Goal: Information Seeking & Learning: Find specific fact

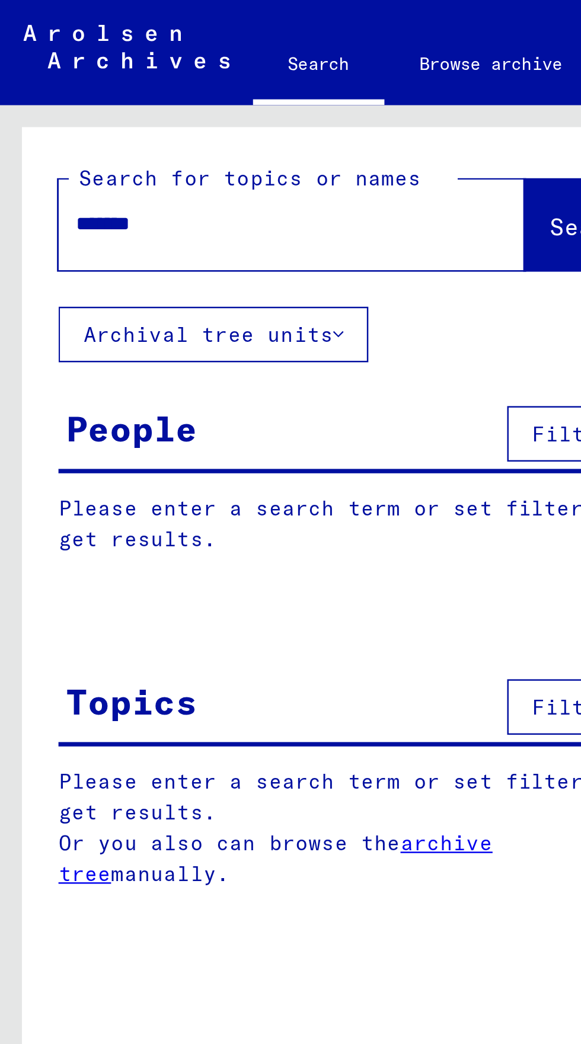
type input "*******"
click at [223, 94] on span "Search" at bounding box center [241, 92] width 36 height 12
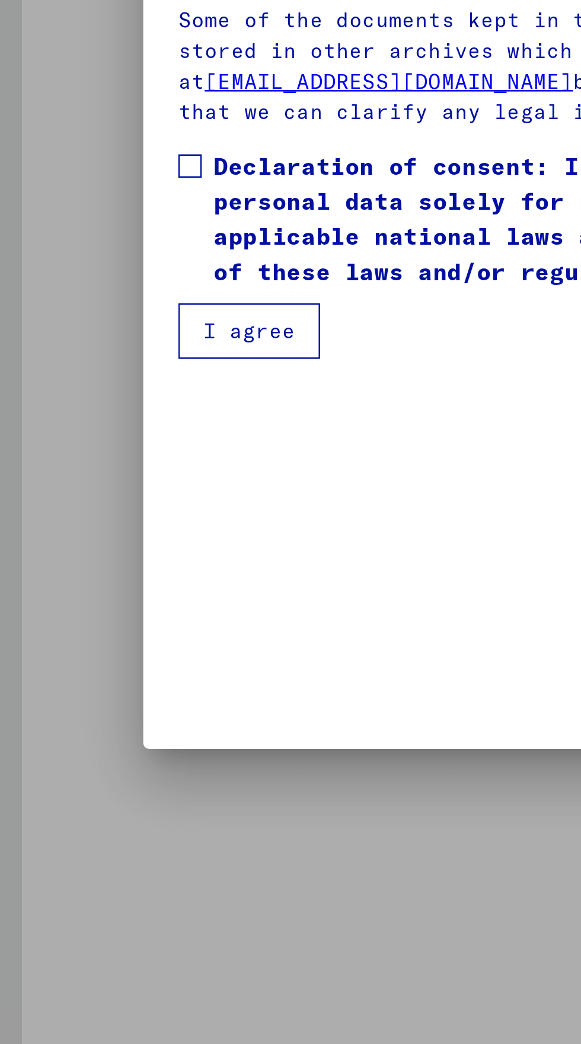
scroll to position [204, 0]
click at [73, 578] on span at bounding box center [76, 572] width 9 height 9
click at [102, 651] on button "I agree" at bounding box center [100, 640] width 57 height 23
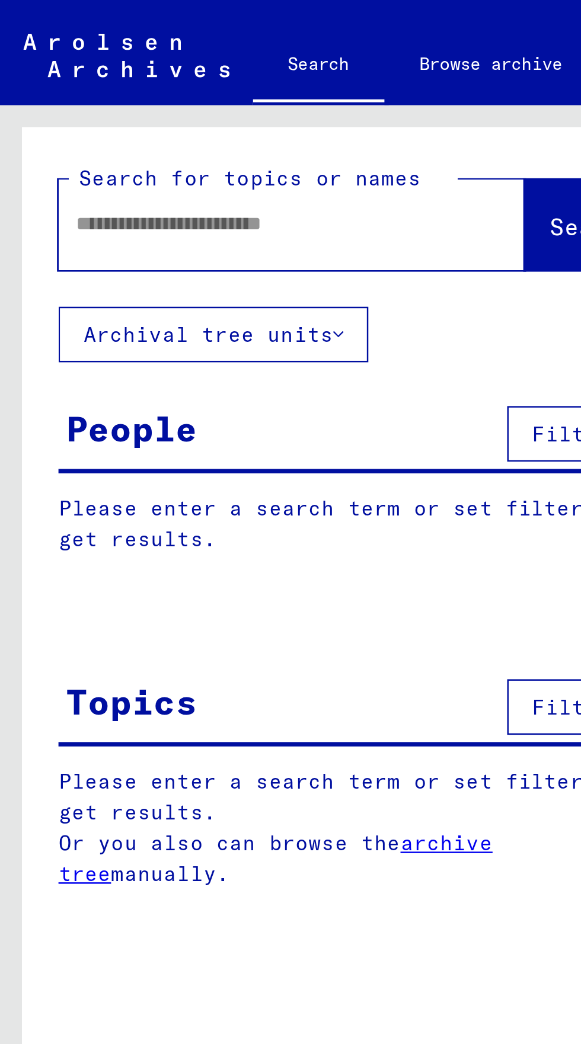
click at [47, 93] on input "text" at bounding box center [104, 91] width 146 height 12
type input "*******"
click at [223, 98] on span "Search" at bounding box center [242, 93] width 38 height 12
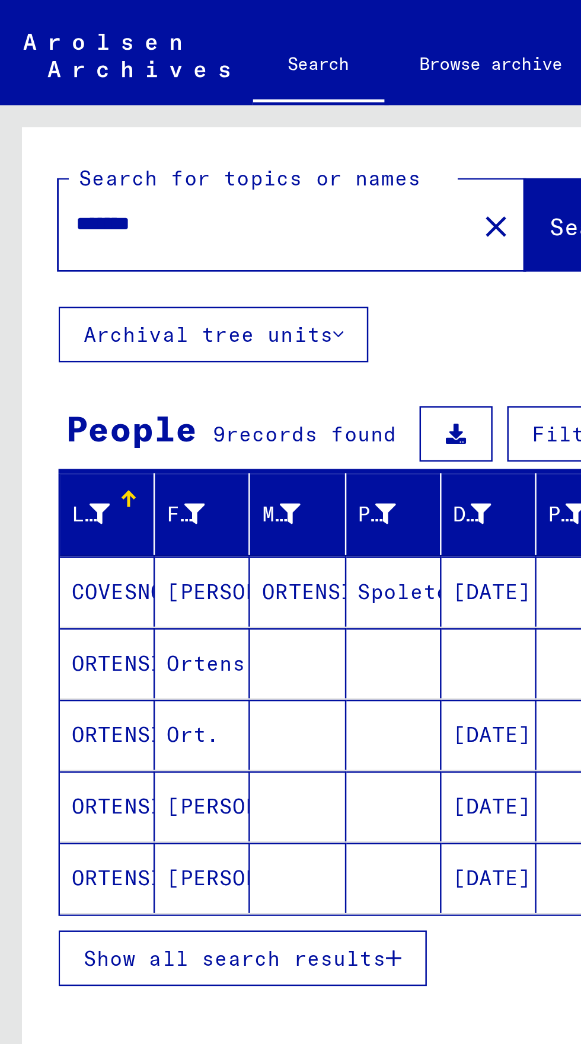
click at [95, 268] on mat-cell "Ortensio" at bounding box center [82, 269] width 39 height 28
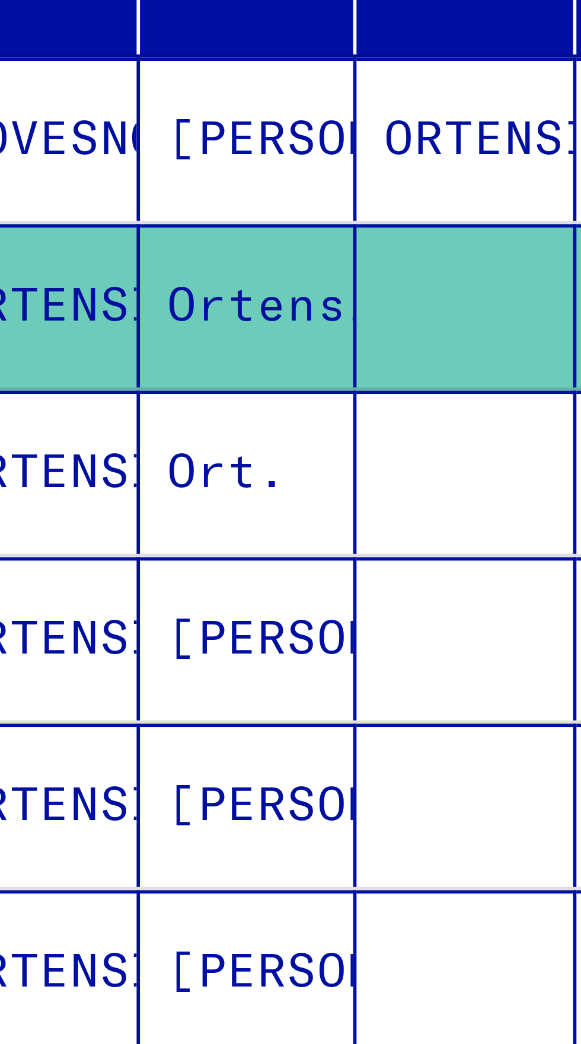
click at [84, 302] on mat-cell "Ort." at bounding box center [82, 299] width 39 height 29
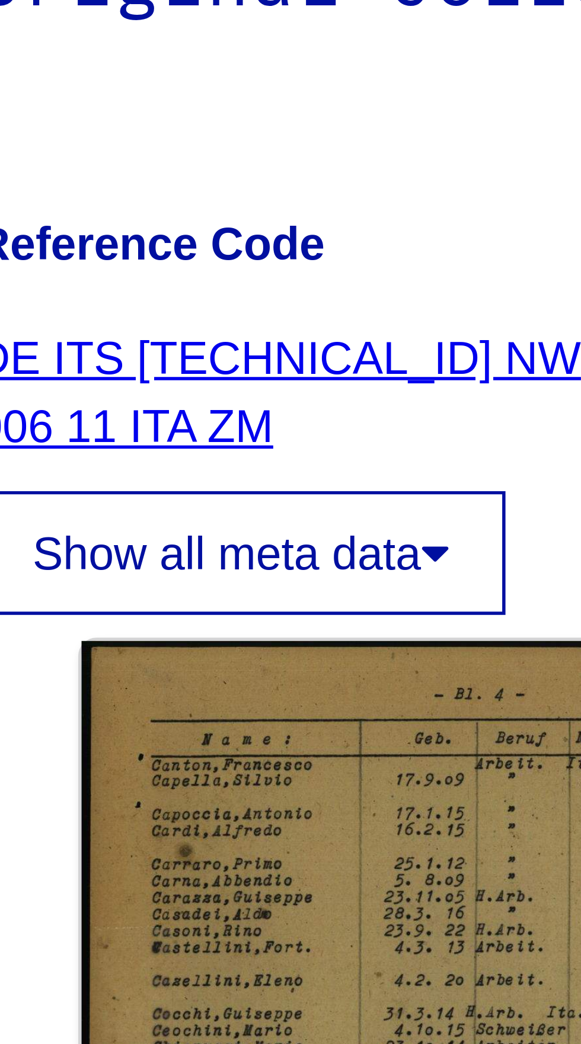
click at [385, 267] on link "DE ITS [TECHNICAL_ID] NW 006 11 ITA ZM" at bounding box center [365, 272] width 110 height 22
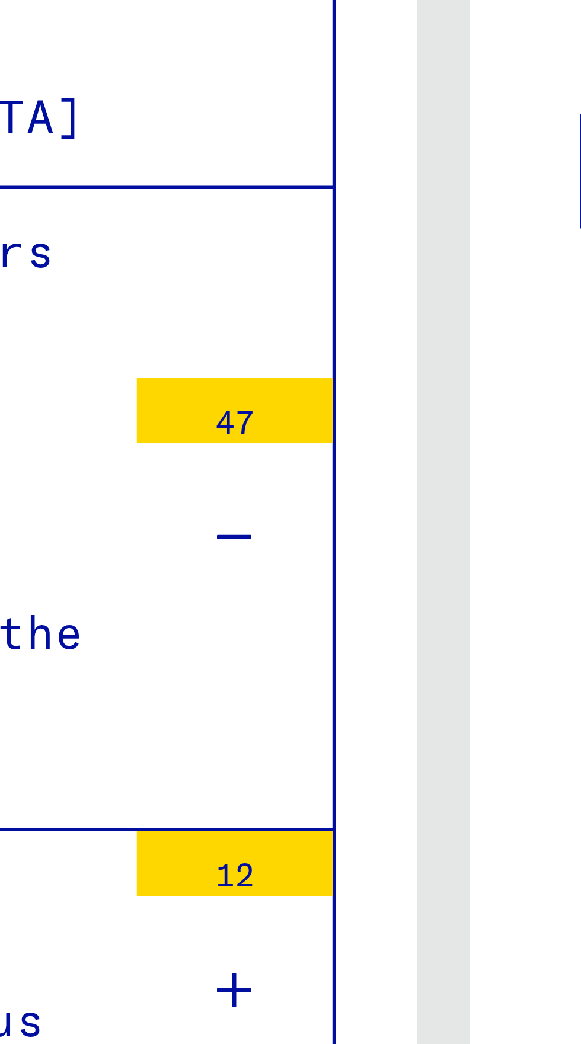
scroll to position [1415, 0]
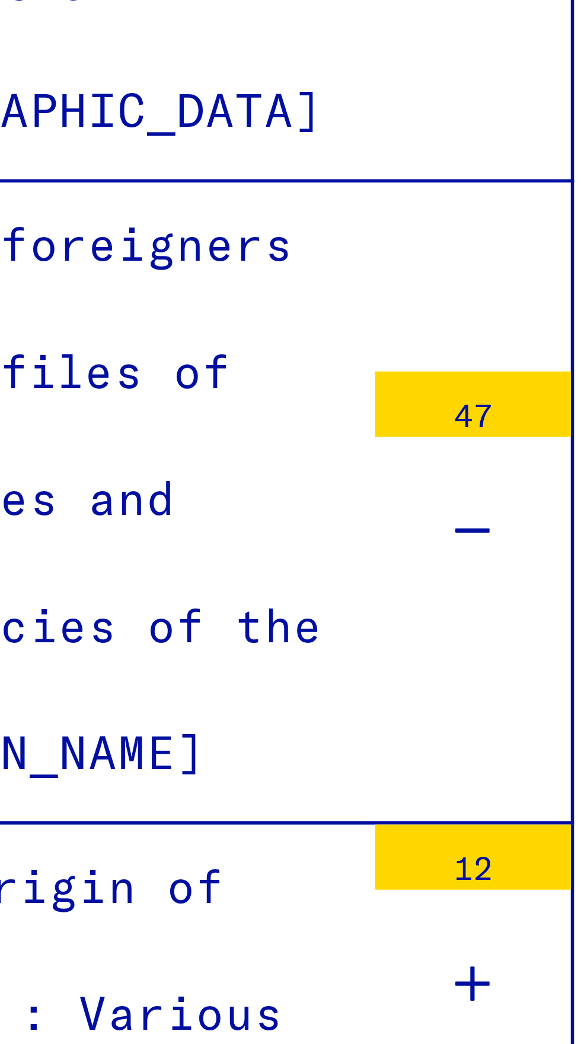
click at [207, 765] on div "Original collection" at bounding box center [161, 776] width 133 height 23
click at [174, 765] on div "Original collection" at bounding box center [161, 776] width 133 height 23
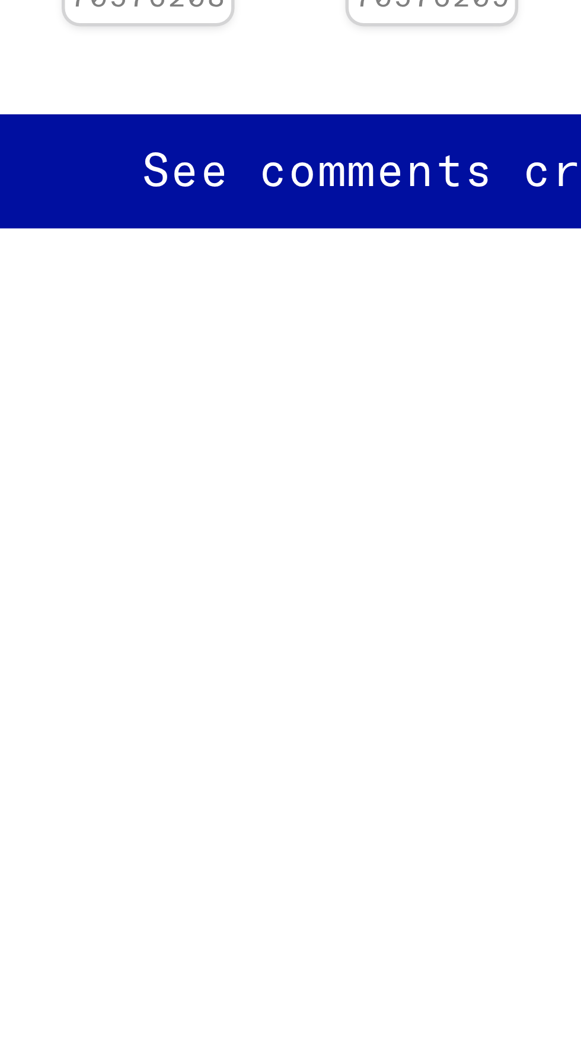
scroll to position [0, 0]
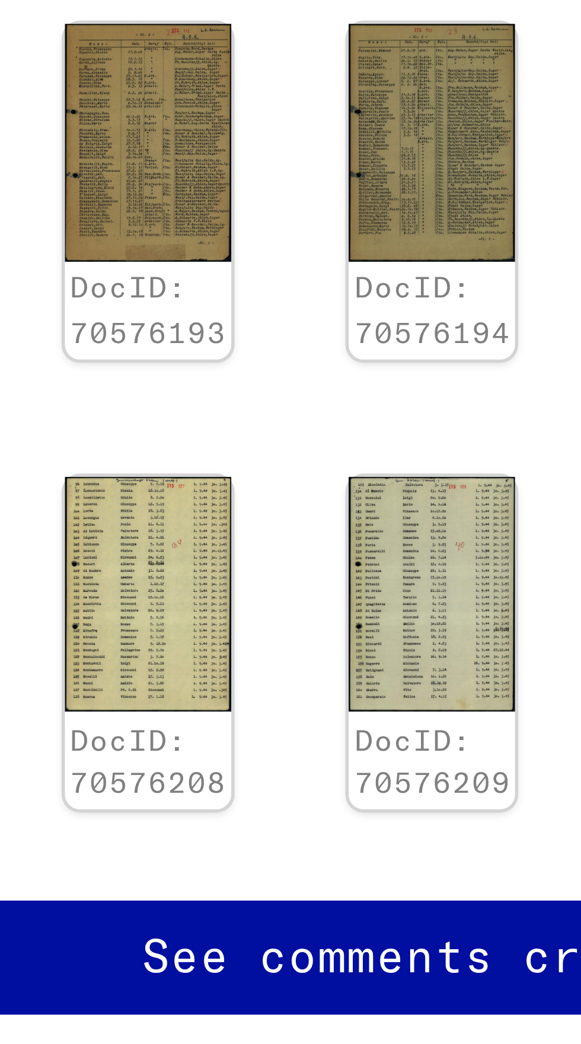
click at [393, 418] on img at bounding box center [395, 420] width 30 height 43
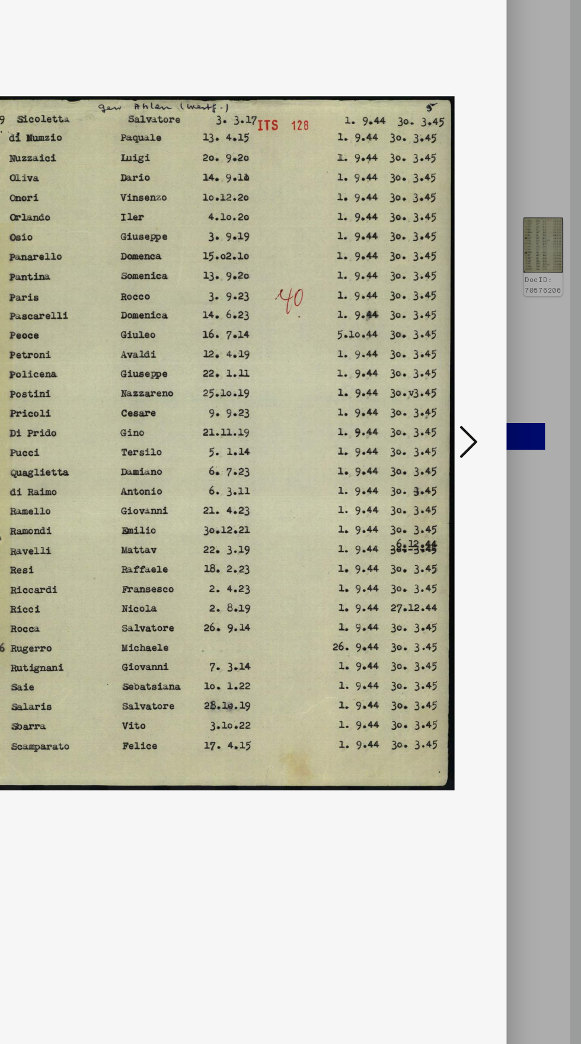
click at [491, 505] on icon at bounding box center [493, 491] width 14 height 28
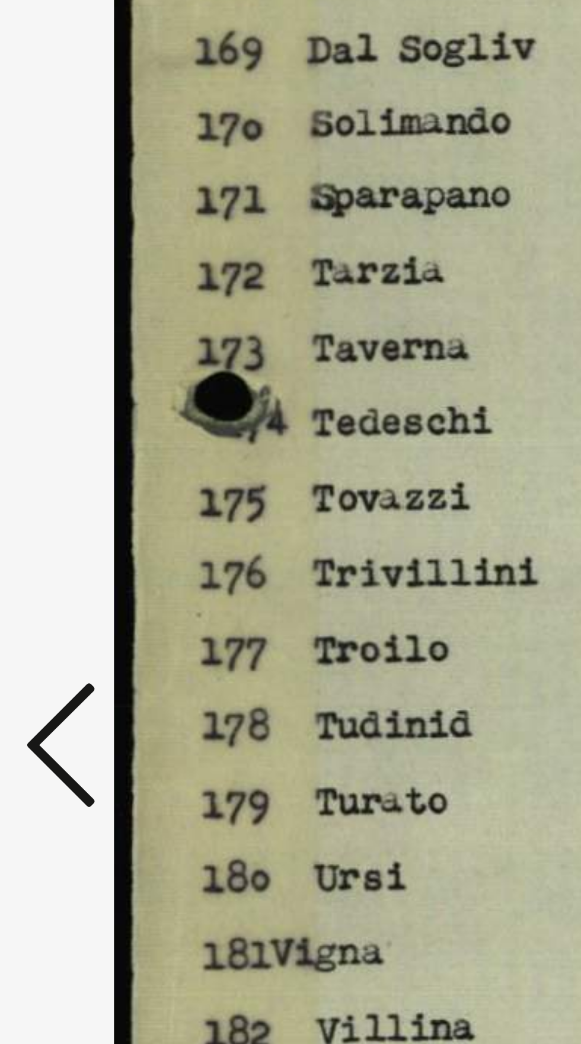
click at [87, 505] on icon at bounding box center [88, 491] width 14 height 28
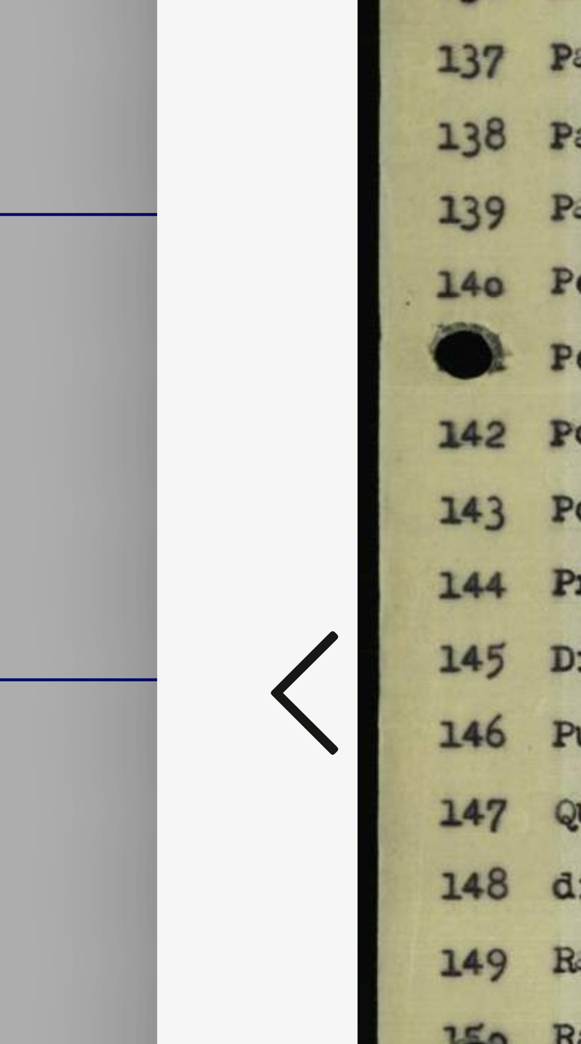
click at [82, 505] on icon at bounding box center [88, 491] width 14 height 28
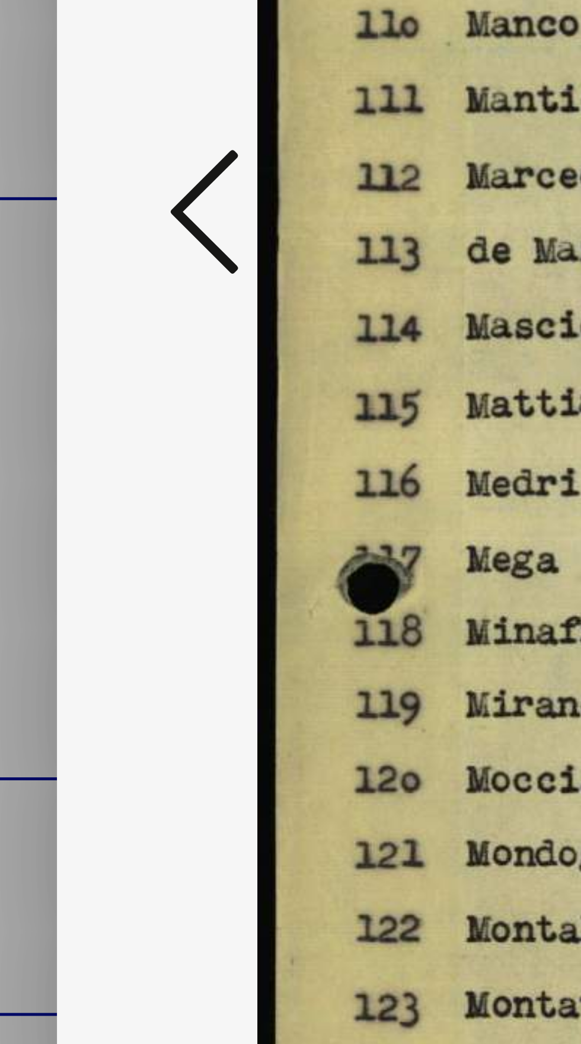
click at [82, 493] on icon at bounding box center [88, 491] width 14 height 28
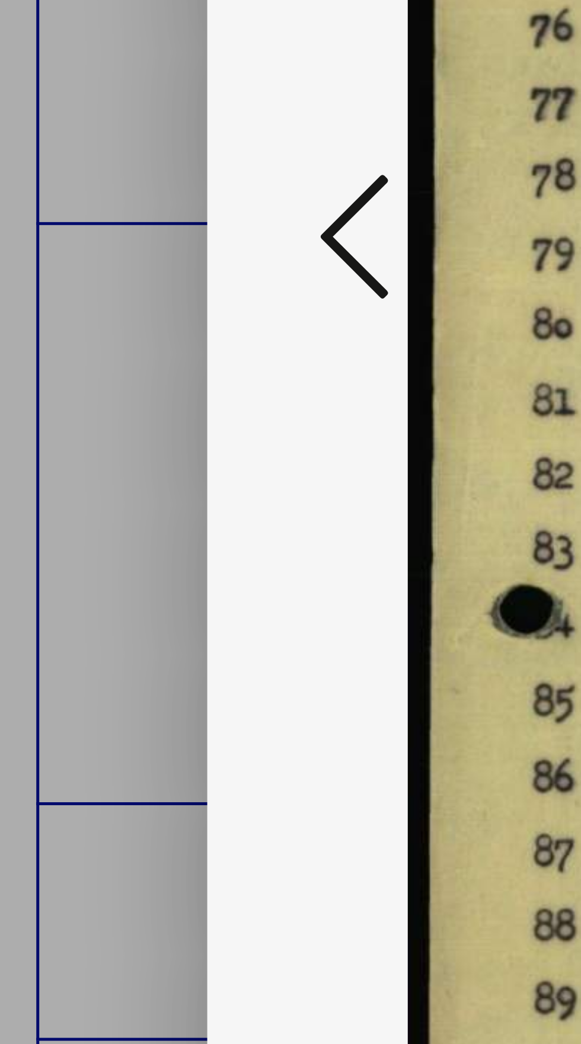
click at [84, 490] on icon at bounding box center [88, 491] width 14 height 28
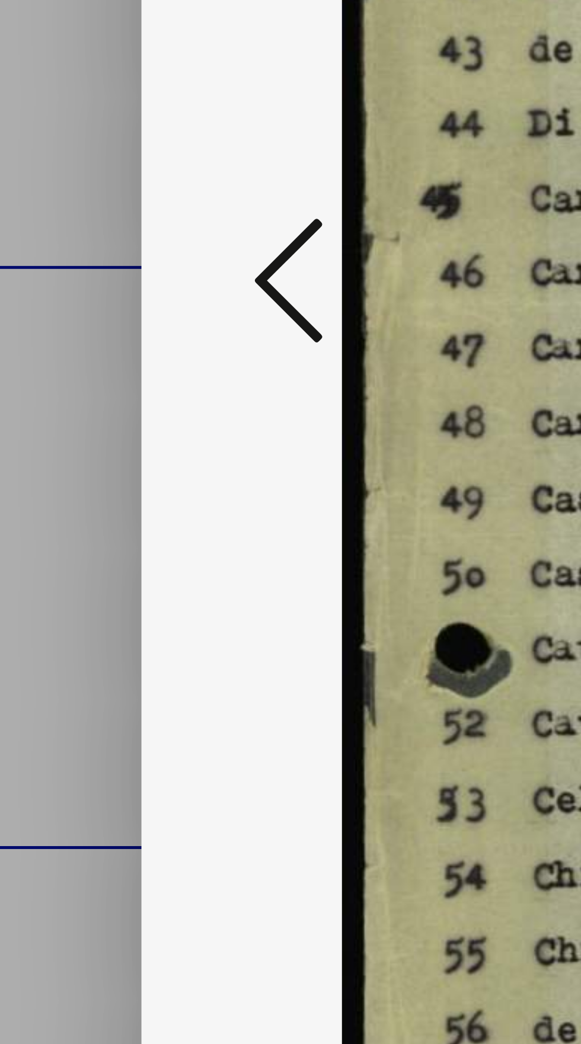
click at [81, 493] on icon at bounding box center [88, 491] width 14 height 28
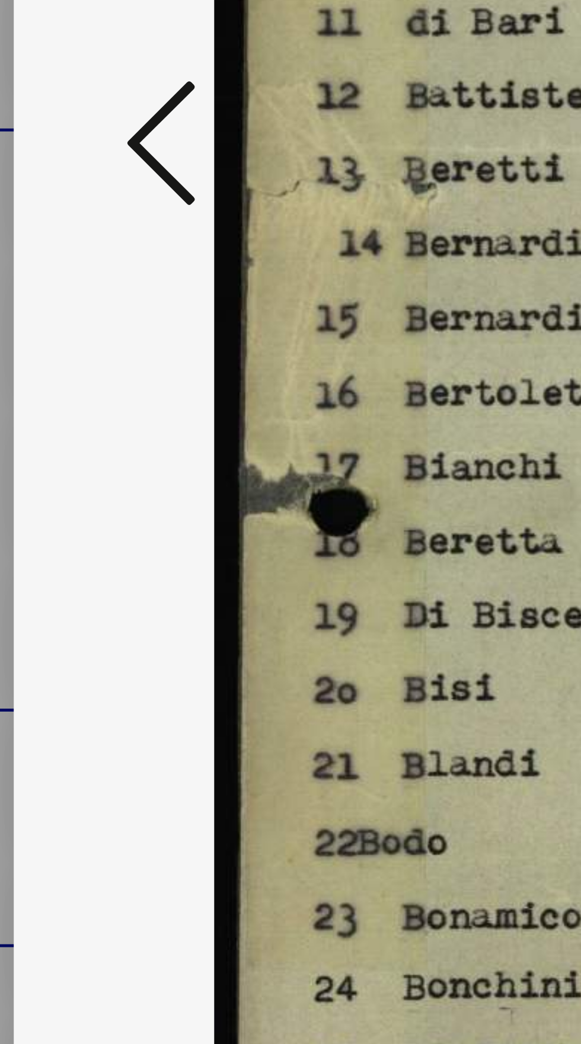
click at [83, 505] on icon at bounding box center [88, 491] width 14 height 28
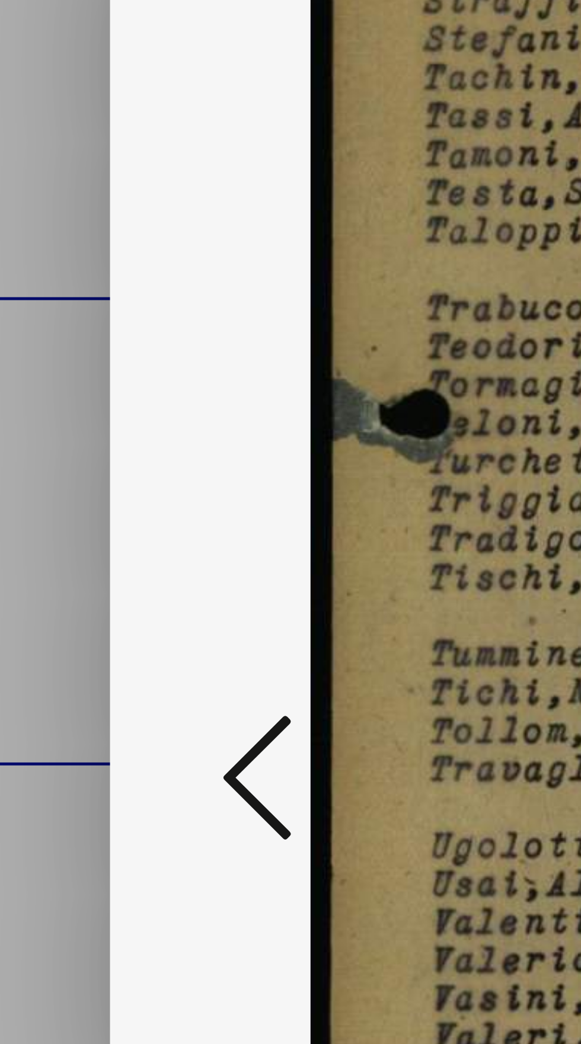
click at [82, 505] on icon at bounding box center [88, 491] width 14 height 28
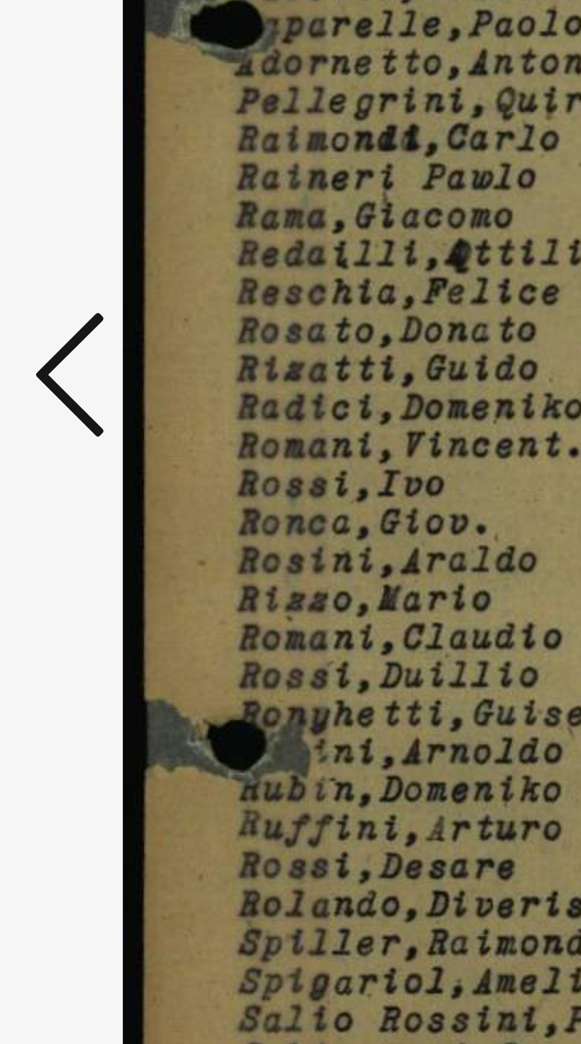
click at [82, 505] on icon at bounding box center [88, 491] width 14 height 28
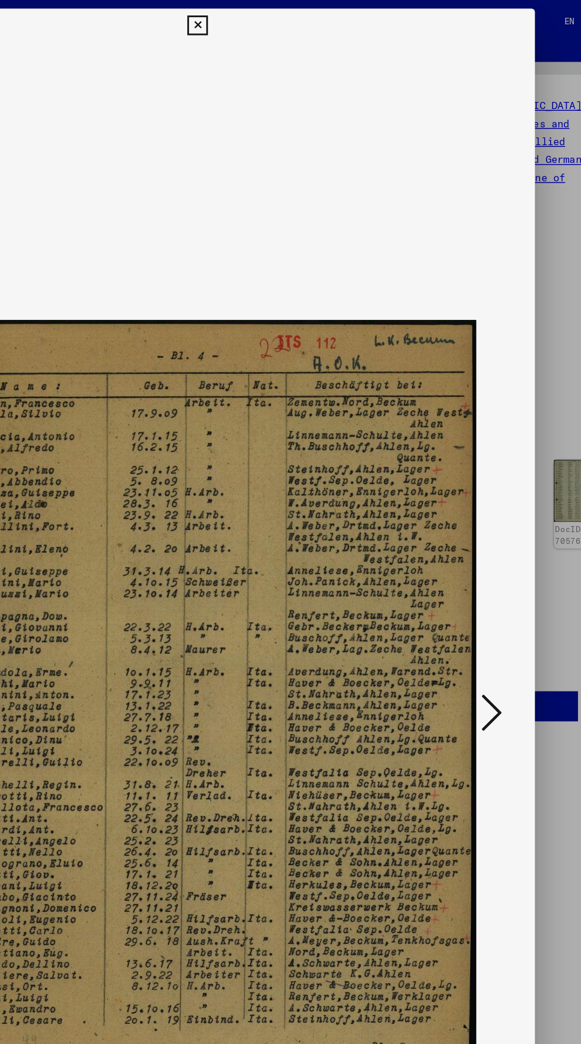
click at [269, 32] on img at bounding box center [290, 493] width 384 height 926
click at [290, 20] on icon at bounding box center [290, 18] width 14 height 14
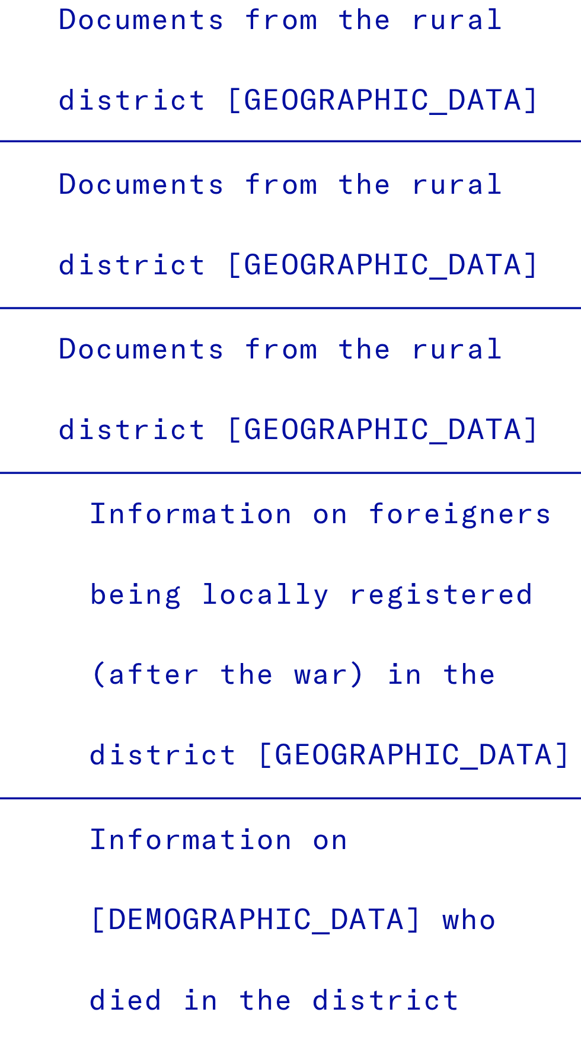
scroll to position [895, 0]
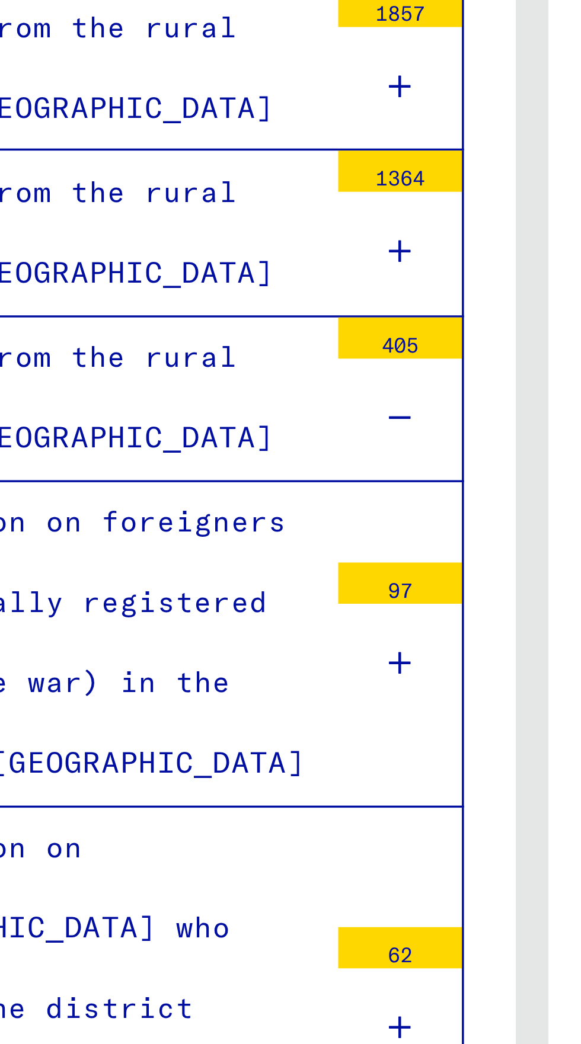
click at [247, 437] on div at bounding box center [253, 454] width 36 height 35
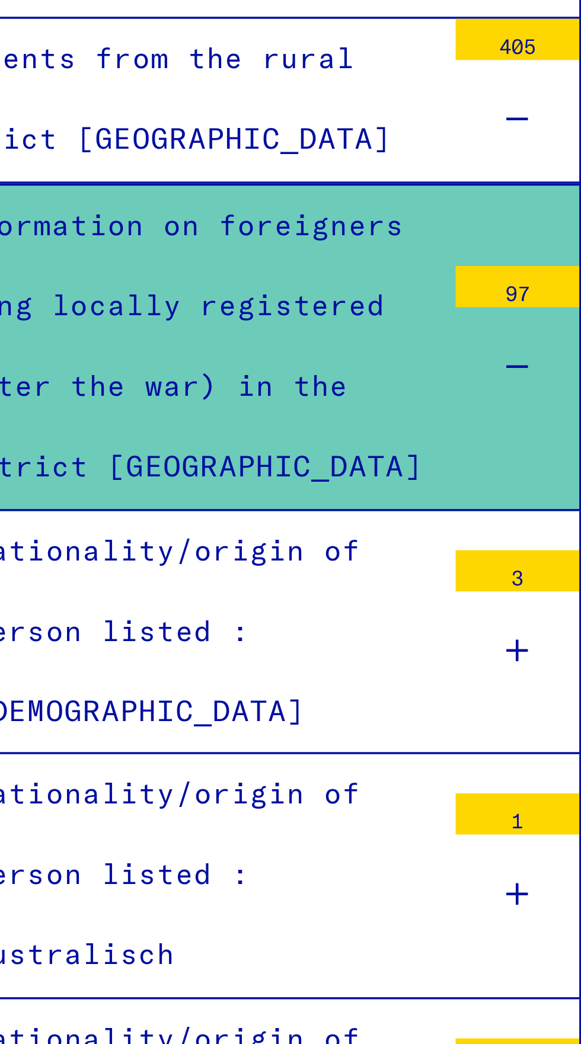
scroll to position [996, 0]
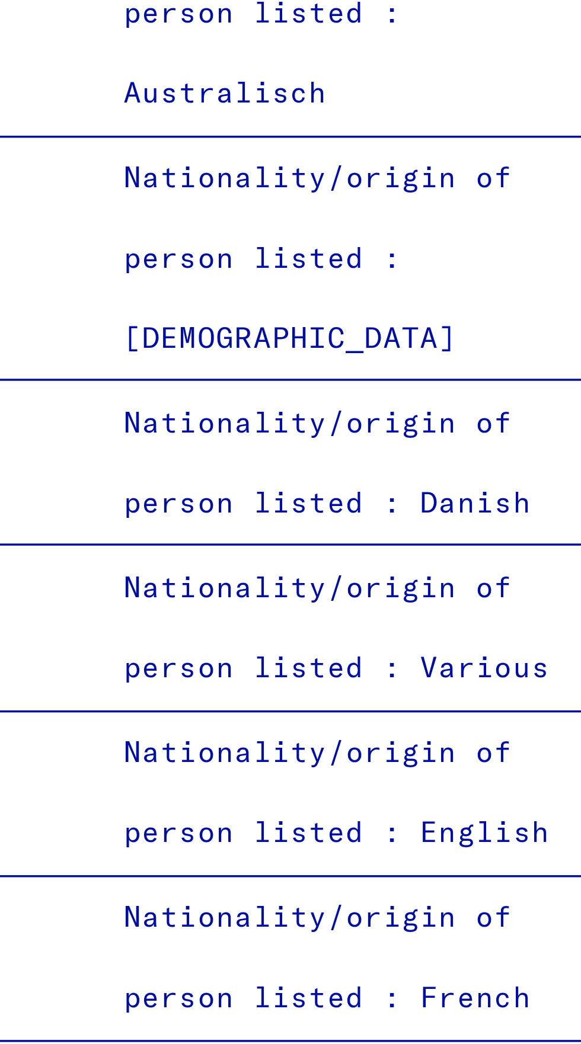
click at [121, 563] on div "Nationality/origin of person listed : Italian" at bounding box center [158, 586] width 142 height 46
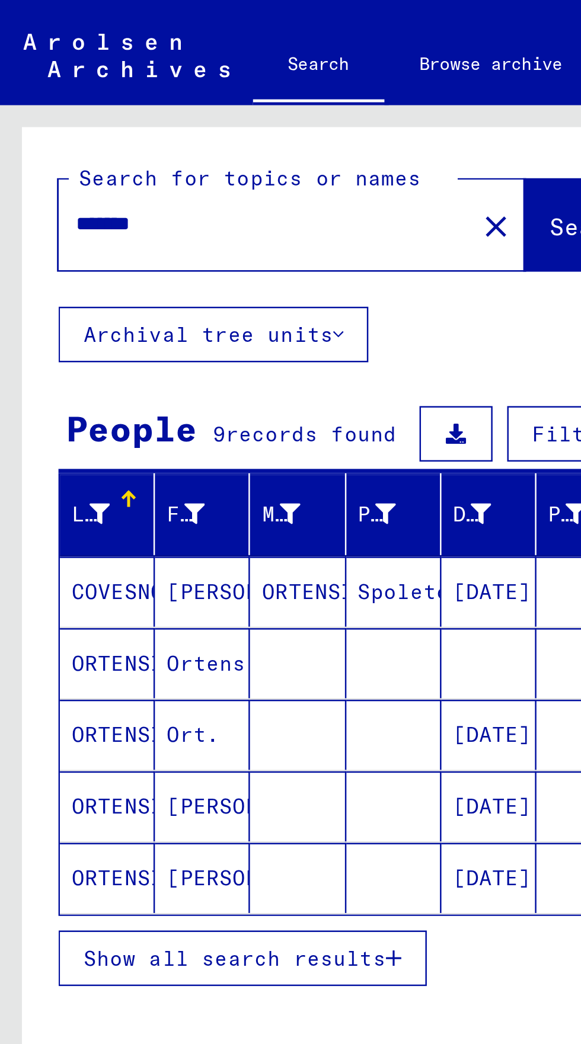
click at [76, 94] on input "*******" at bounding box center [104, 91] width 146 height 12
type input "********"
click at [223, 98] on span "Search" at bounding box center [242, 93] width 38 height 12
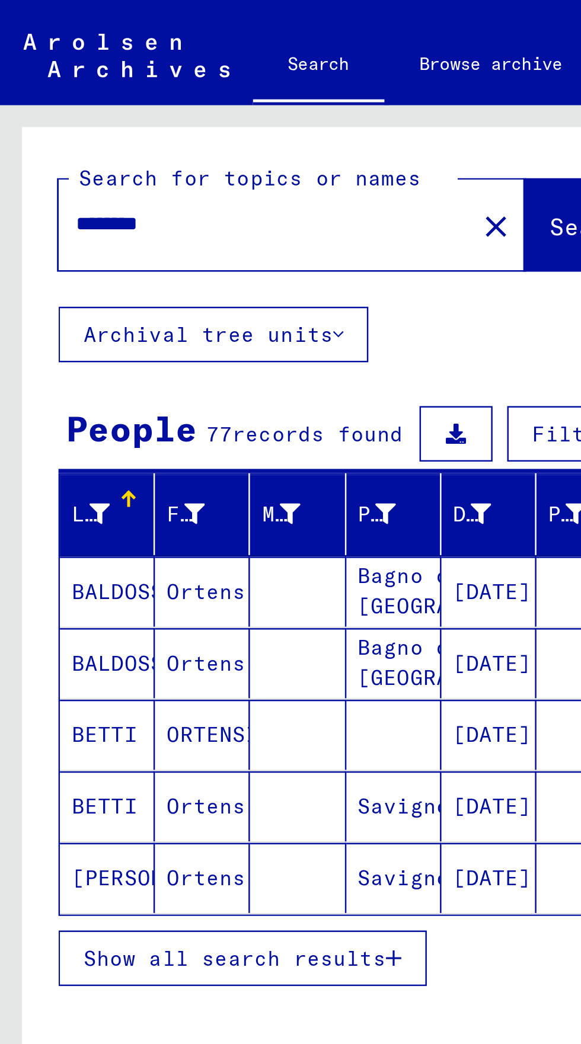
click at [136, 382] on button "Show all search results" at bounding box center [98, 388] width 149 height 23
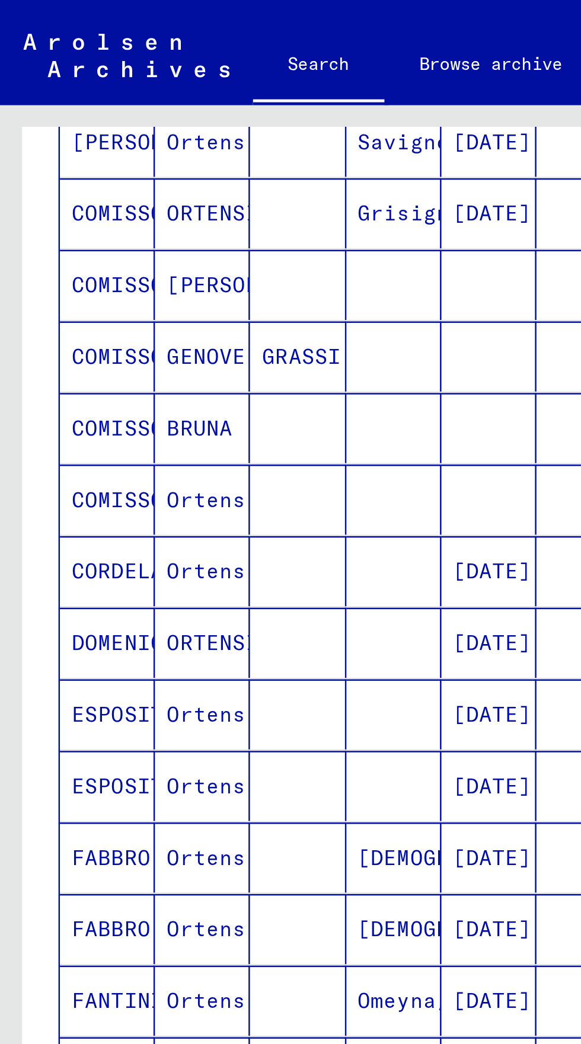
scroll to position [66, 0]
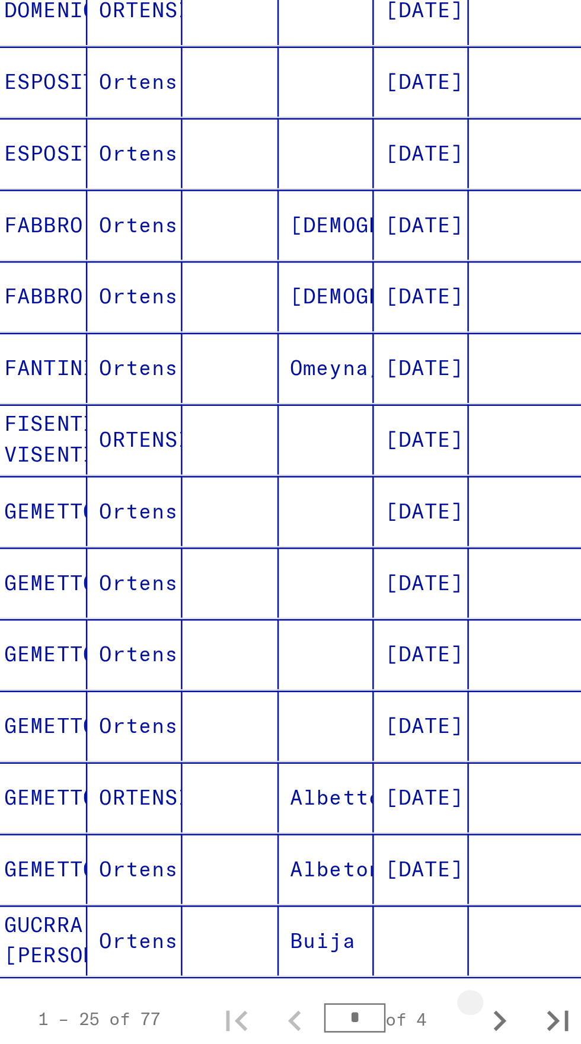
click at [229, 667] on icon "Next page" at bounding box center [230, 671] width 5 height 8
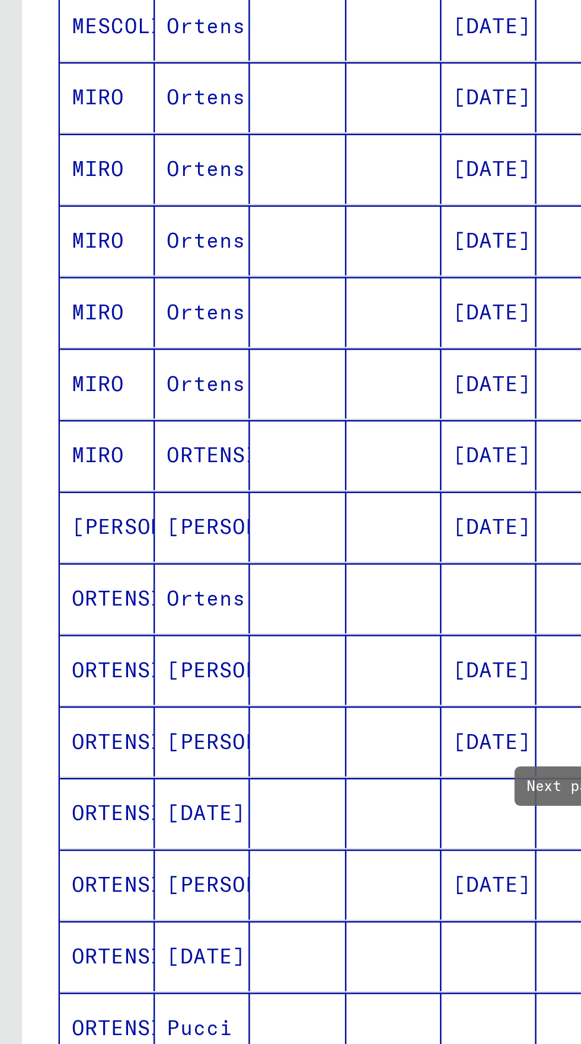
scroll to position [235, 0]
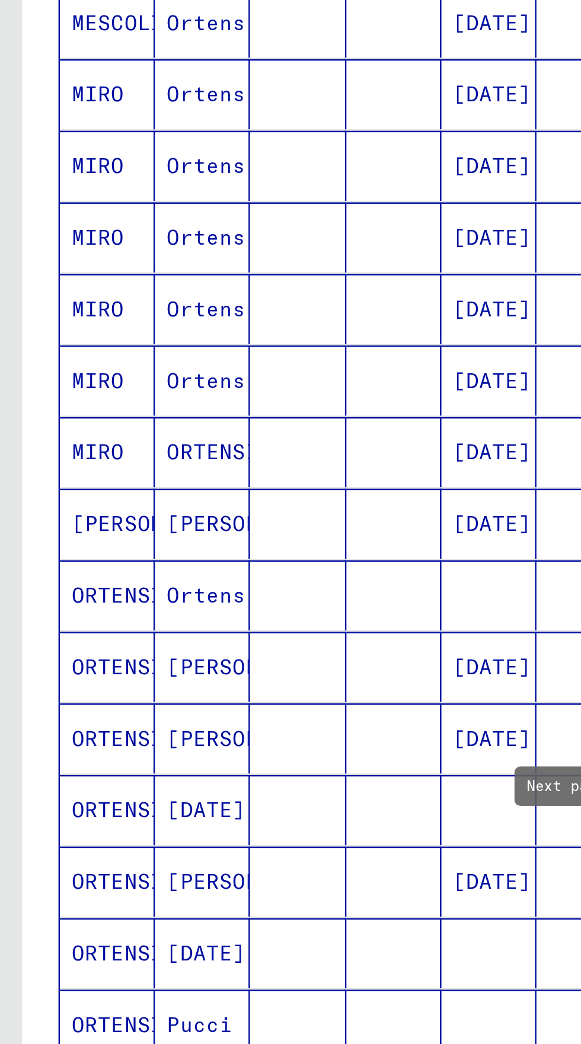
click at [90, 484] on mat-cell "Ortensio" at bounding box center [82, 498] width 39 height 28
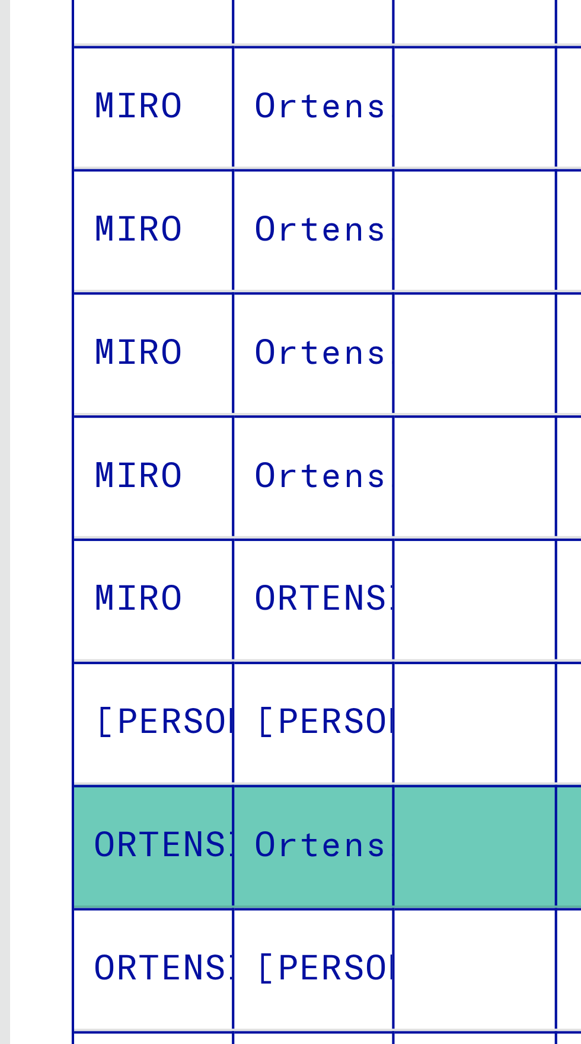
scroll to position [66, 0]
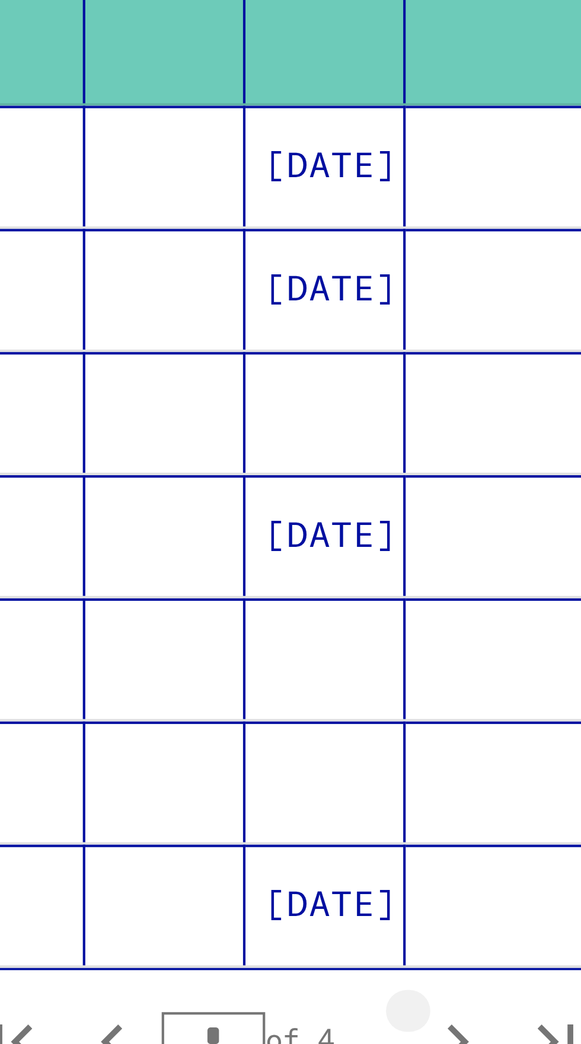
click at [233, 663] on icon "Next page" at bounding box center [230, 671] width 17 height 17
type input "*"
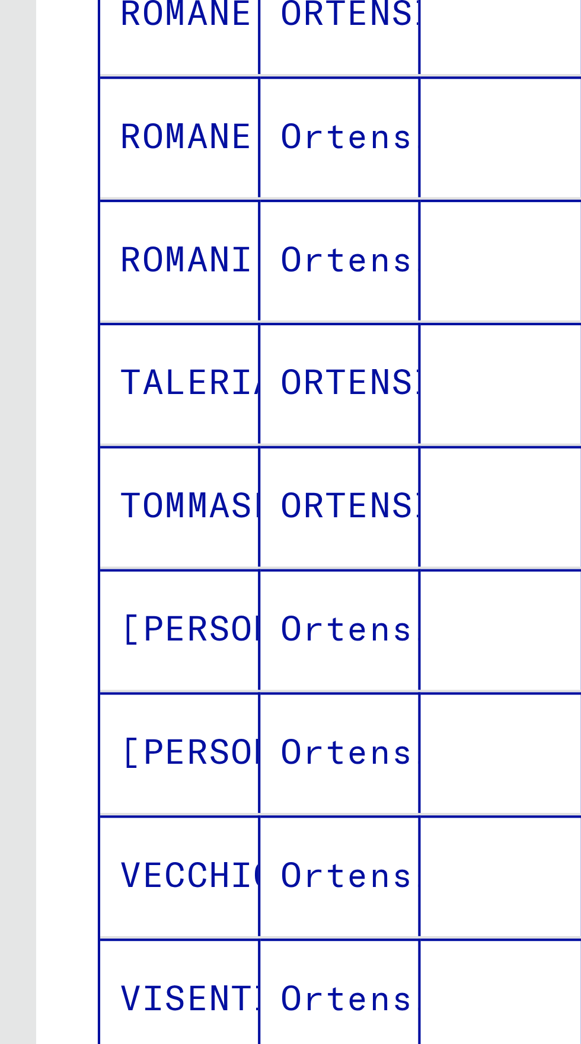
scroll to position [216, 0]
